Goal: Find specific page/section: Locate item on page

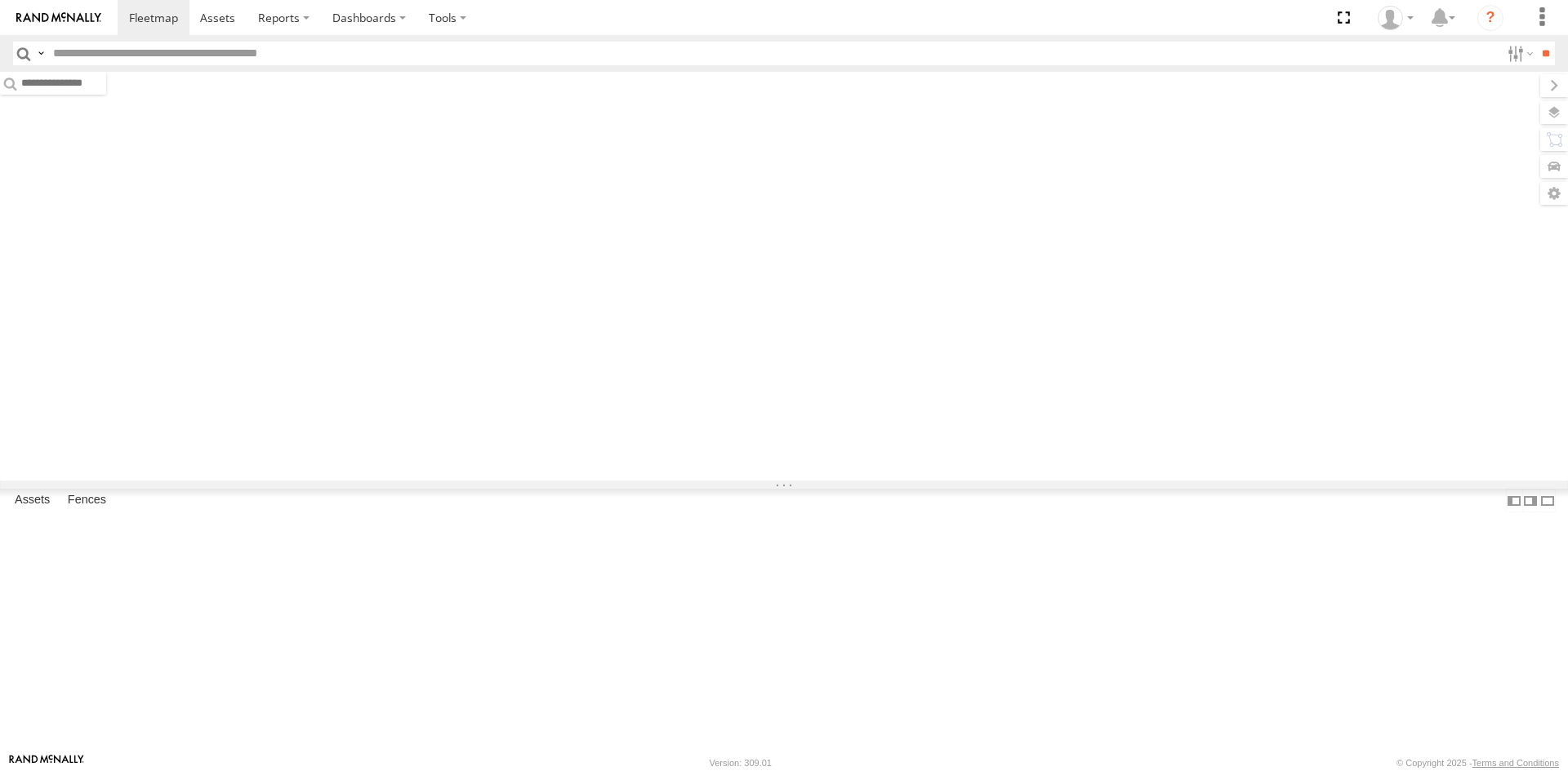
click at [182, 56] on input "text" at bounding box center [773, 54] width 1454 height 23
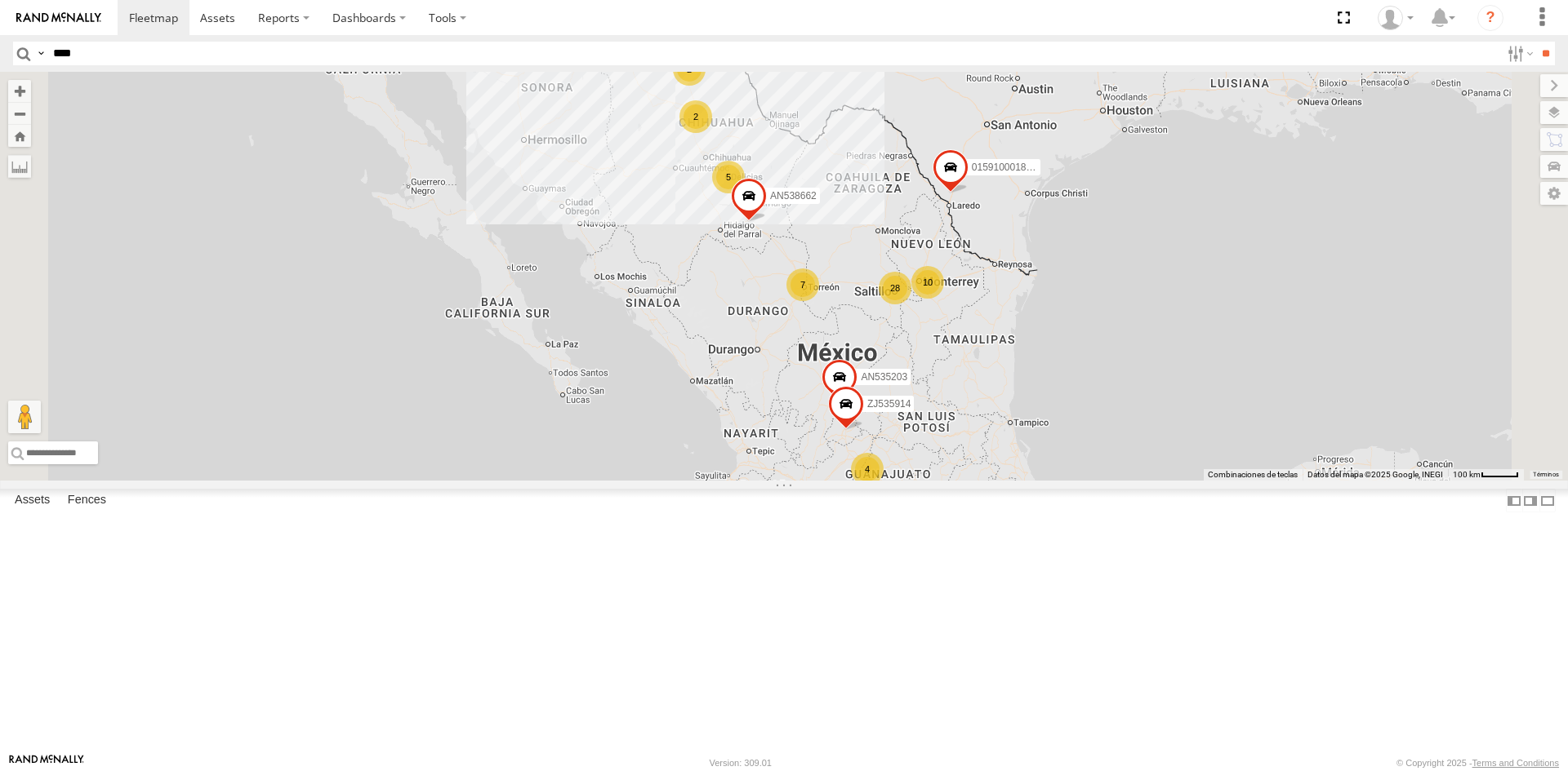
type input "****"
click at [1536, 42] on input "**" at bounding box center [1545, 54] width 18 height 23
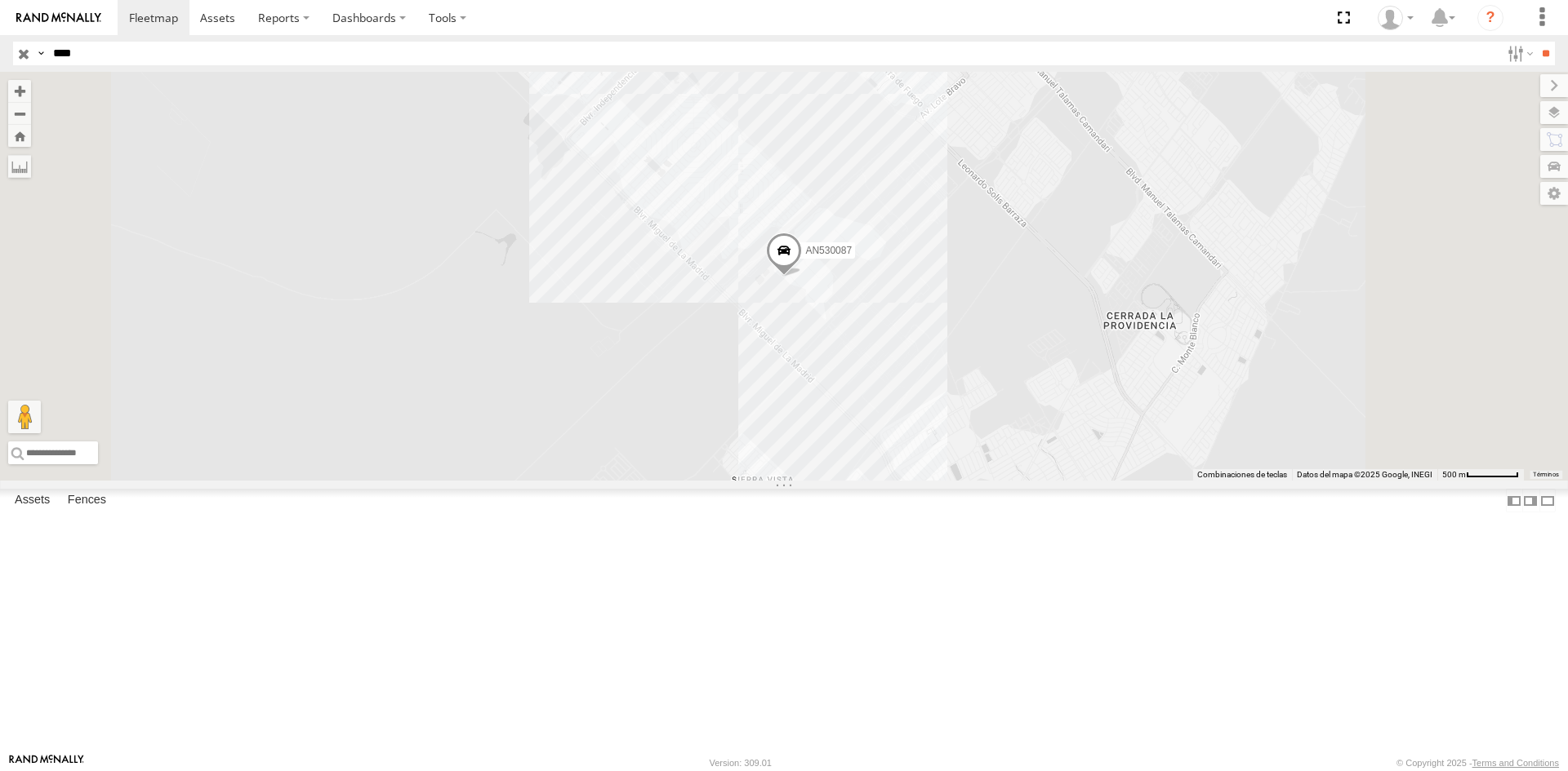
click at [0, 0] on div "AN530087 [PERSON_NAME]" at bounding box center [0, 0] width 0 height 0
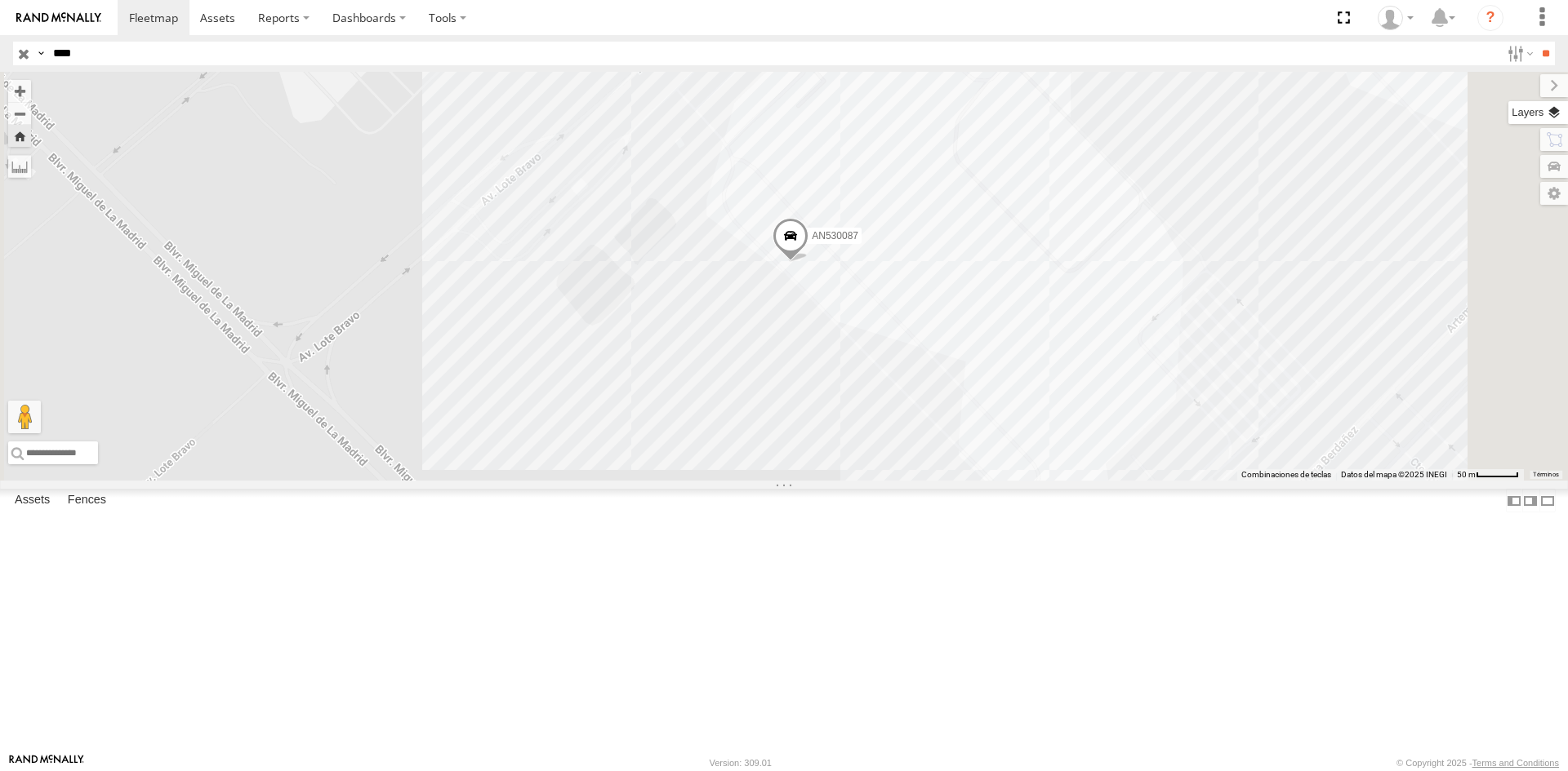
click at [1562, 115] on label at bounding box center [1538, 112] width 60 height 23
click at [0, 0] on span "Overlays" at bounding box center [0, 0] width 0 height 0
click at [0, 0] on span "Basemaps" at bounding box center [0, 0] width 0 height 0
click at [0, 0] on span "Satellite" at bounding box center [0, 0] width 0 height 0
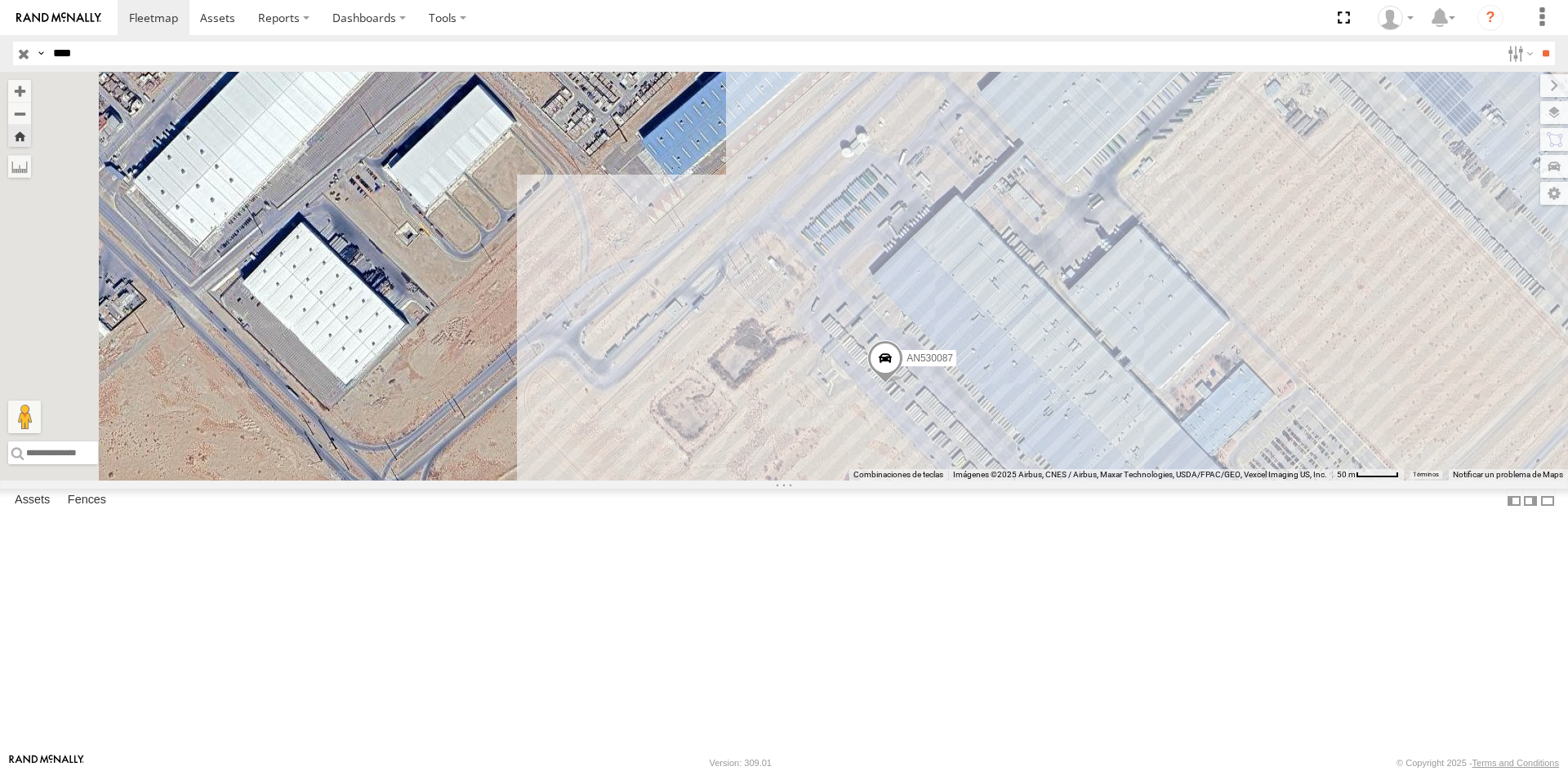
drag, startPoint x: 1012, startPoint y: 496, endPoint x: 1097, endPoint y: 520, distance: 88.3
click at [1129, 481] on div "AN530087" at bounding box center [784, 276] width 1568 height 409
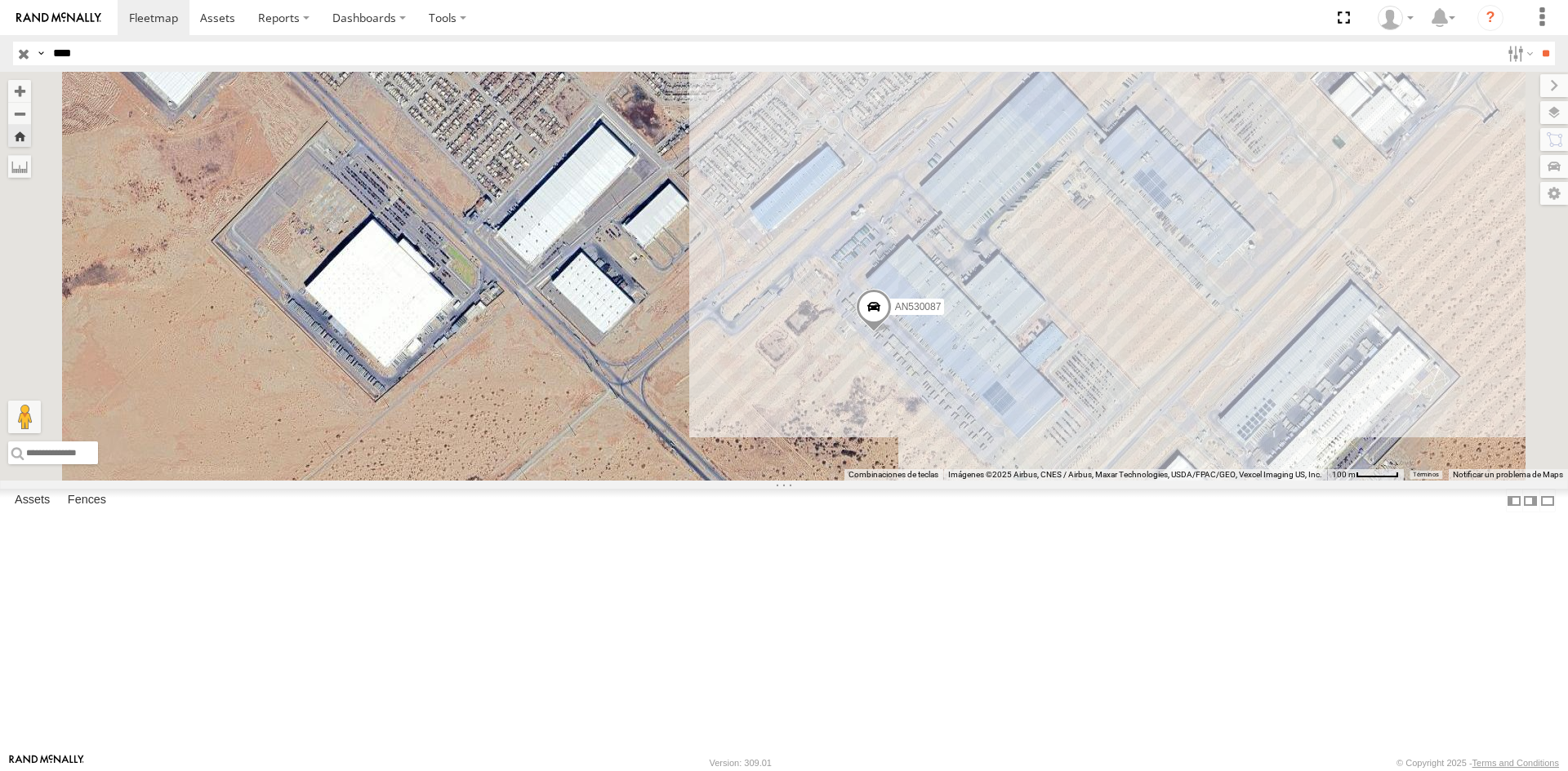
drag, startPoint x: 868, startPoint y: 489, endPoint x: 699, endPoint y: 467, distance: 170.4
click at [699, 467] on div "AN530087" at bounding box center [784, 276] width 1568 height 409
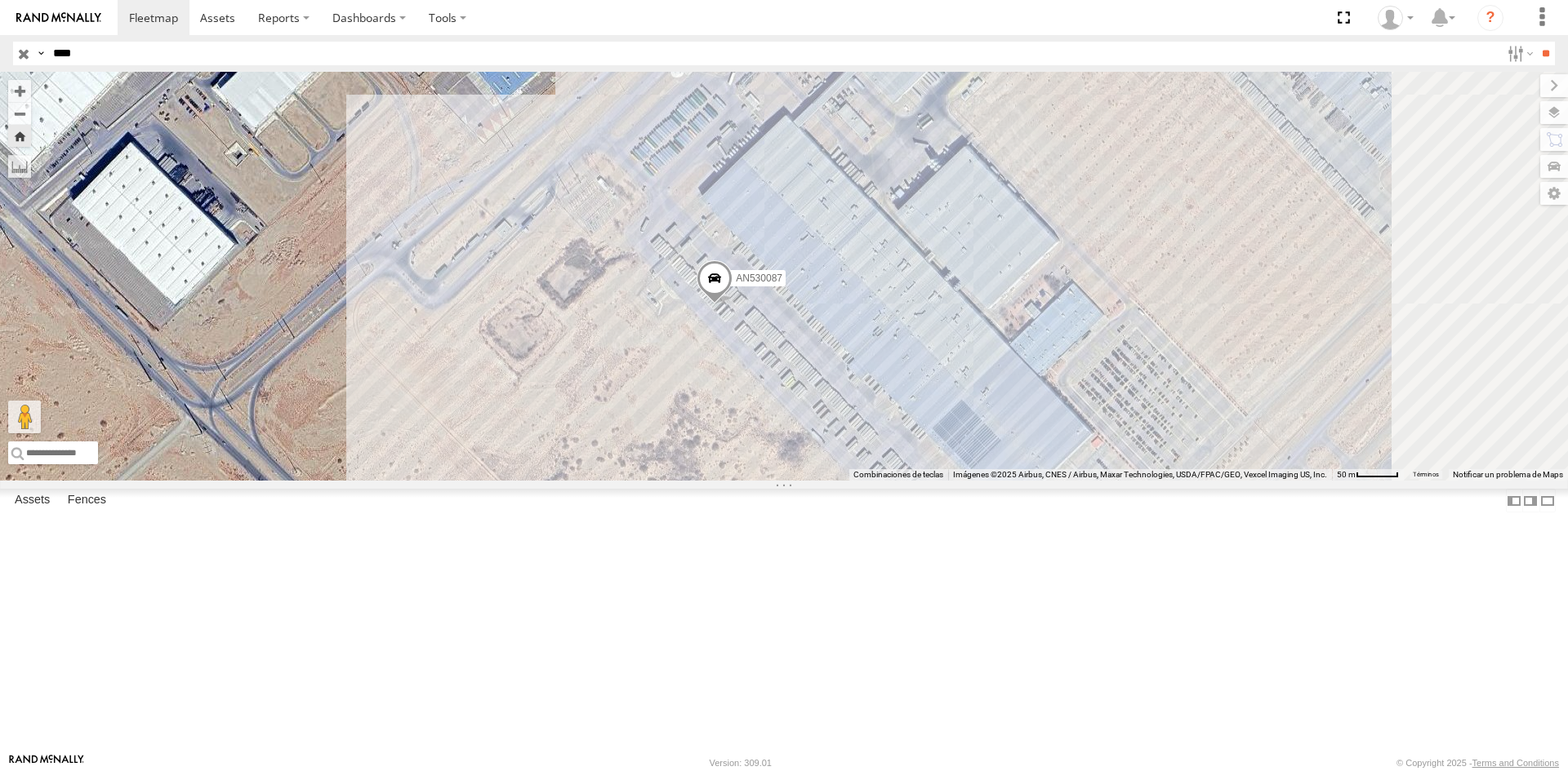
drag, startPoint x: 818, startPoint y: 531, endPoint x: 685, endPoint y: 496, distance: 137.5
click at [685, 481] on div "AN530087" at bounding box center [784, 276] width 1568 height 409
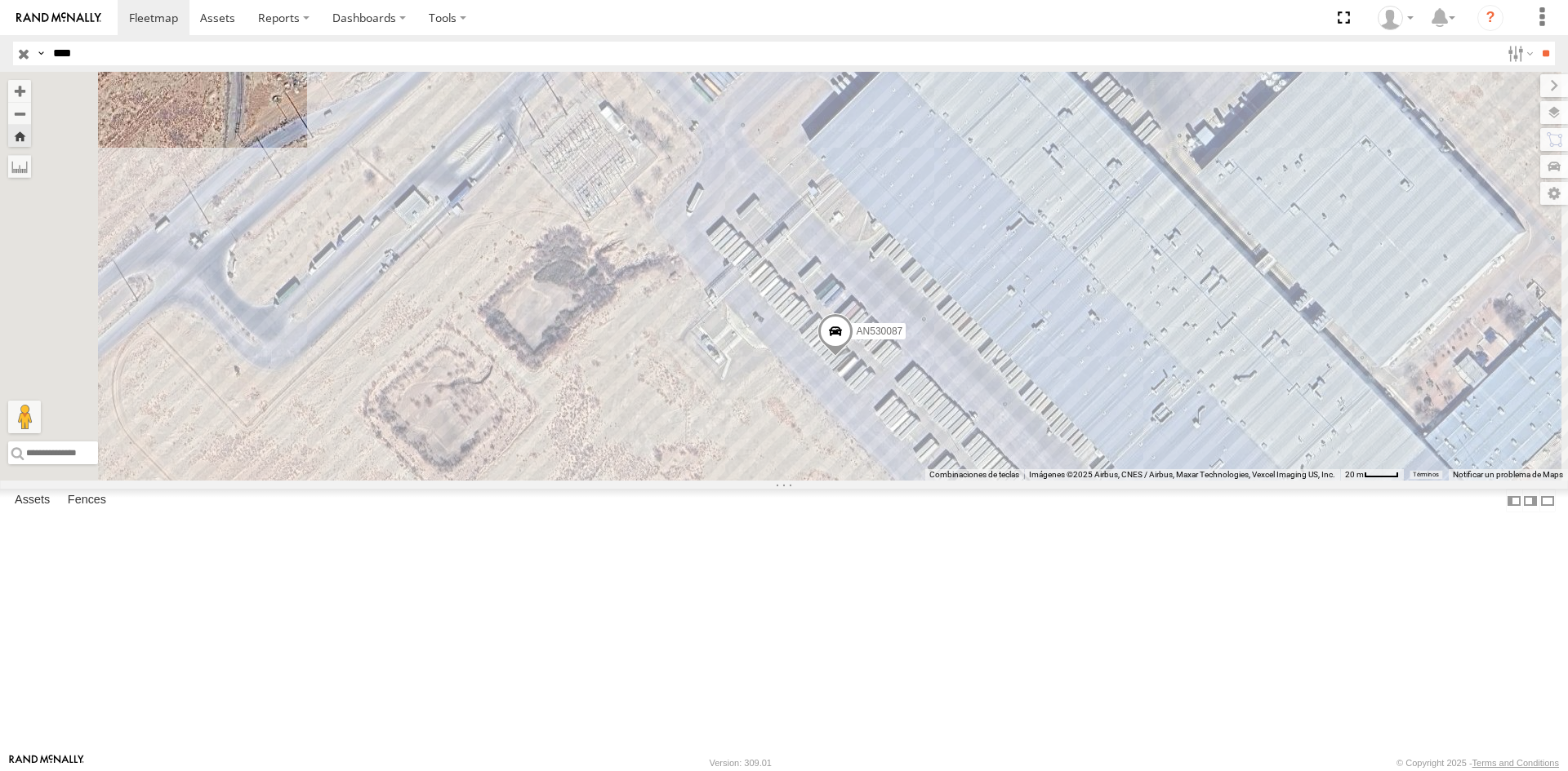
drag, startPoint x: 982, startPoint y: 440, endPoint x: 1159, endPoint y: 503, distance: 187.9
click at [1159, 481] on div "AN530087" at bounding box center [784, 276] width 1568 height 409
